Goal: Find specific page/section: Find specific page/section

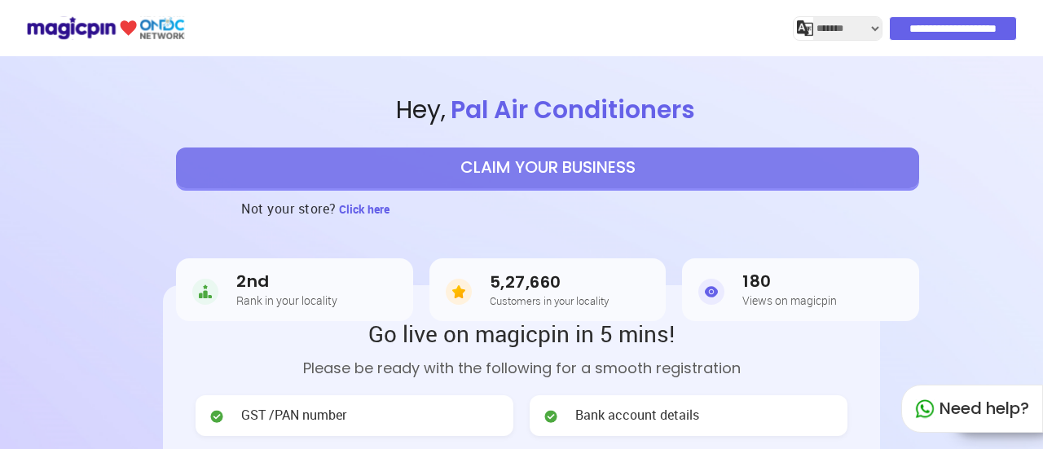
select select "*******"
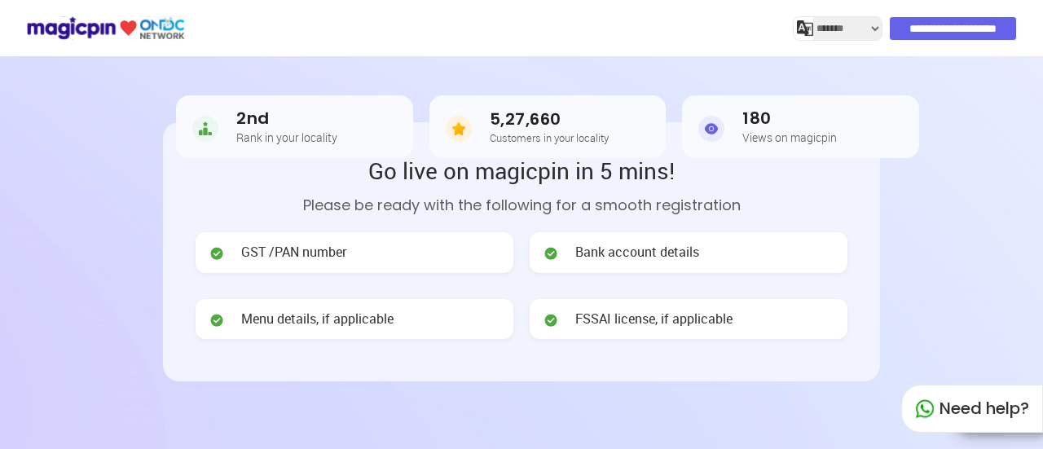
scroll to position [82, 0]
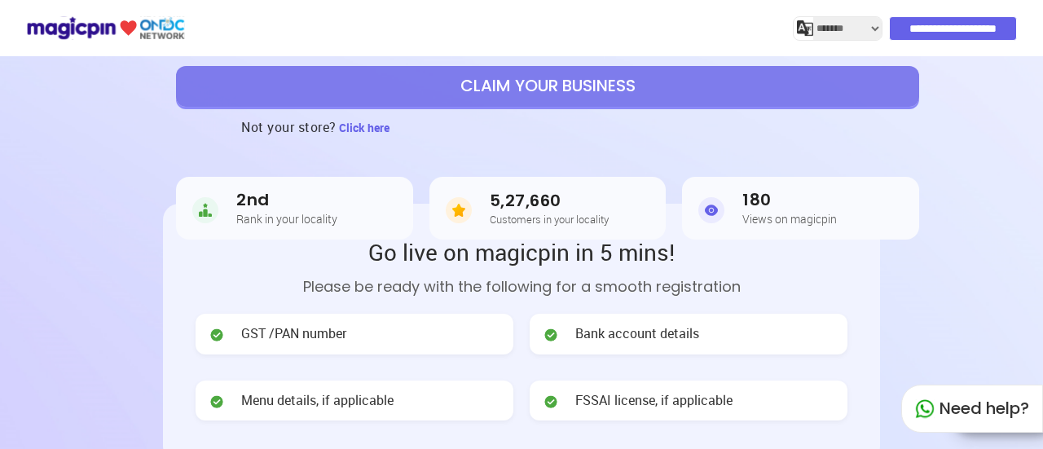
click at [853, 205] on div "180 Views on magicpin" at bounding box center [801, 208] width 135 height 35
click at [849, 205] on div "180 Views on magicpin" at bounding box center [801, 208] width 135 height 35
click at [711, 213] on img at bounding box center [712, 210] width 26 height 33
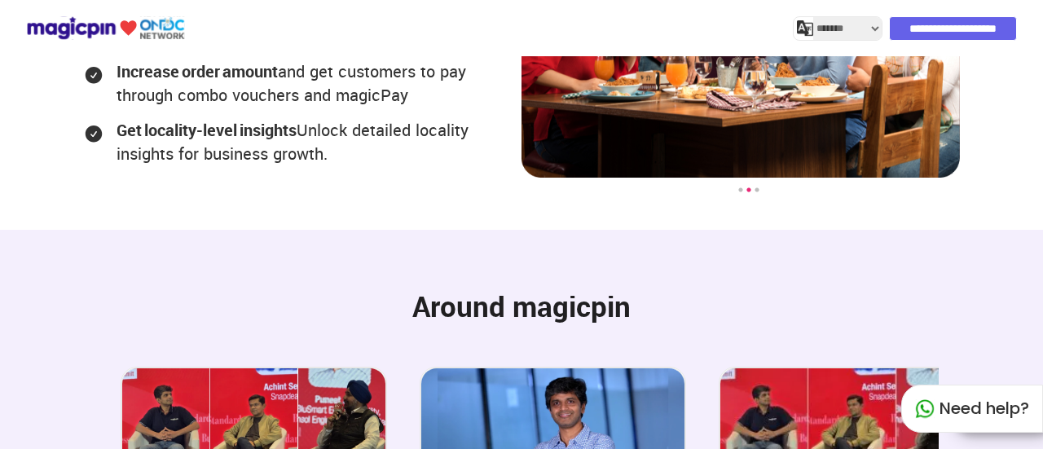
scroll to position [2628, 0]
